Goal: Find specific page/section: Find specific page/section

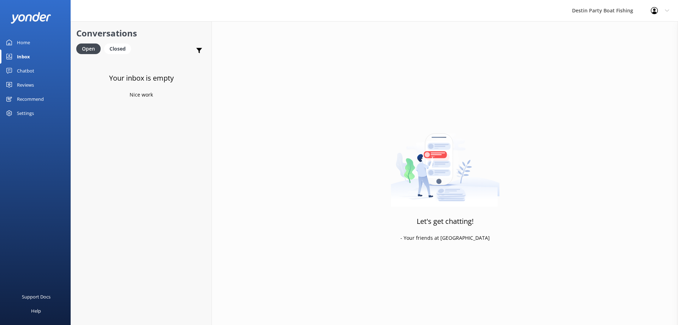
click at [27, 89] on div "Reviews" at bounding box center [25, 85] width 17 height 14
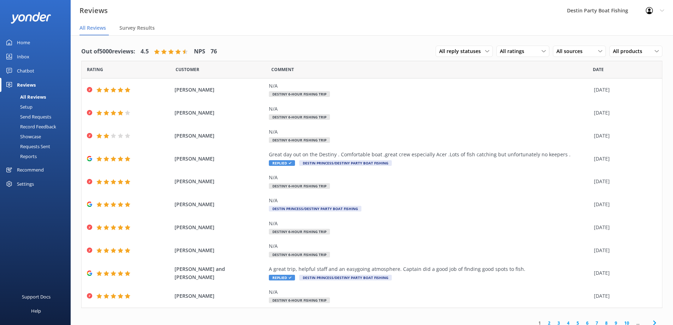
click at [26, 56] on div "Inbox" at bounding box center [23, 56] width 12 height 14
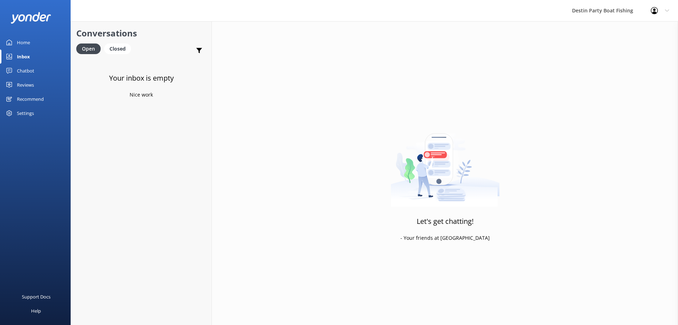
click at [25, 89] on div "Reviews" at bounding box center [25, 85] width 17 height 14
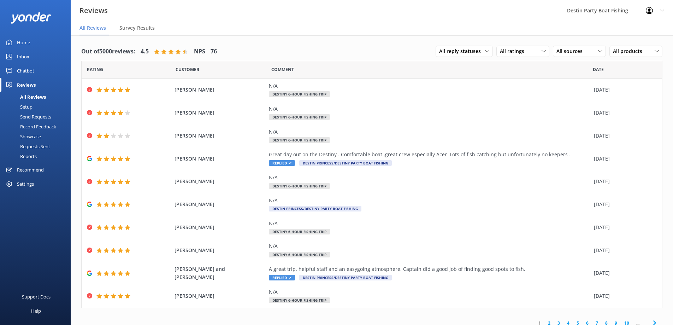
click at [24, 59] on div "Inbox" at bounding box center [23, 56] width 12 height 14
